Goal: Find specific page/section: Find specific page/section

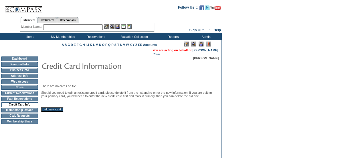
click at [59, 25] on input "text" at bounding box center [73, 27] width 60 height 6
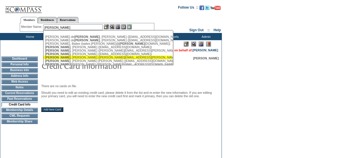
click at [62, 57] on div "Rivero , Jose (josea.rivero@autlan.com.mx)" at bounding box center [108, 56] width 126 height 3
type input "Rivero, Jose (josea.rivero@autlan.com.mx)"
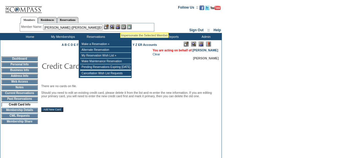
click at [120, 26] on img at bounding box center [117, 26] width 5 height 5
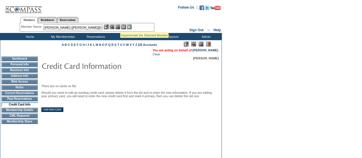
click at [113, 27] on img at bounding box center [112, 26] width 5 height 5
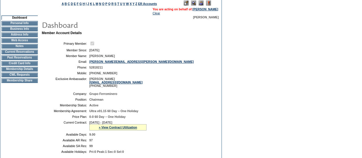
scroll to position [28, 0]
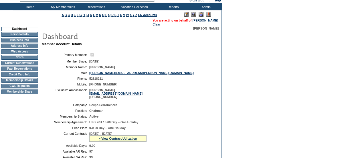
click at [18, 76] on td "Credit Card Info" at bounding box center [19, 74] width 36 height 5
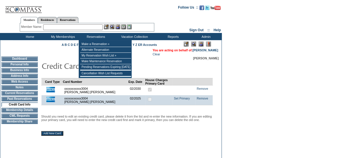
click at [76, 28] on input "text" at bounding box center [73, 27] width 60 height 6
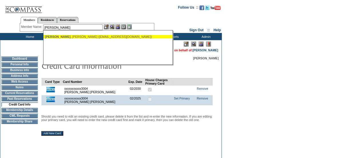
click at [72, 38] on div "[PERSON_NAME] ([EMAIL_ADDRESS][DOMAIN_NAME])" at bounding box center [108, 36] width 126 height 3
type input "[PERSON_NAME] ([EMAIL_ADDRESS][DOMAIN_NAME])"
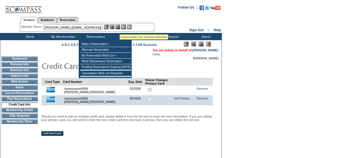
click at [120, 27] on img at bounding box center [117, 26] width 5 height 5
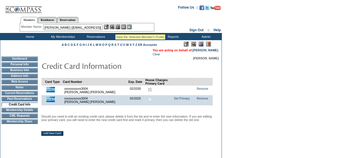
click at [114, 27] on img at bounding box center [112, 26] width 5 height 5
